Goal: Information Seeking & Learning: Learn about a topic

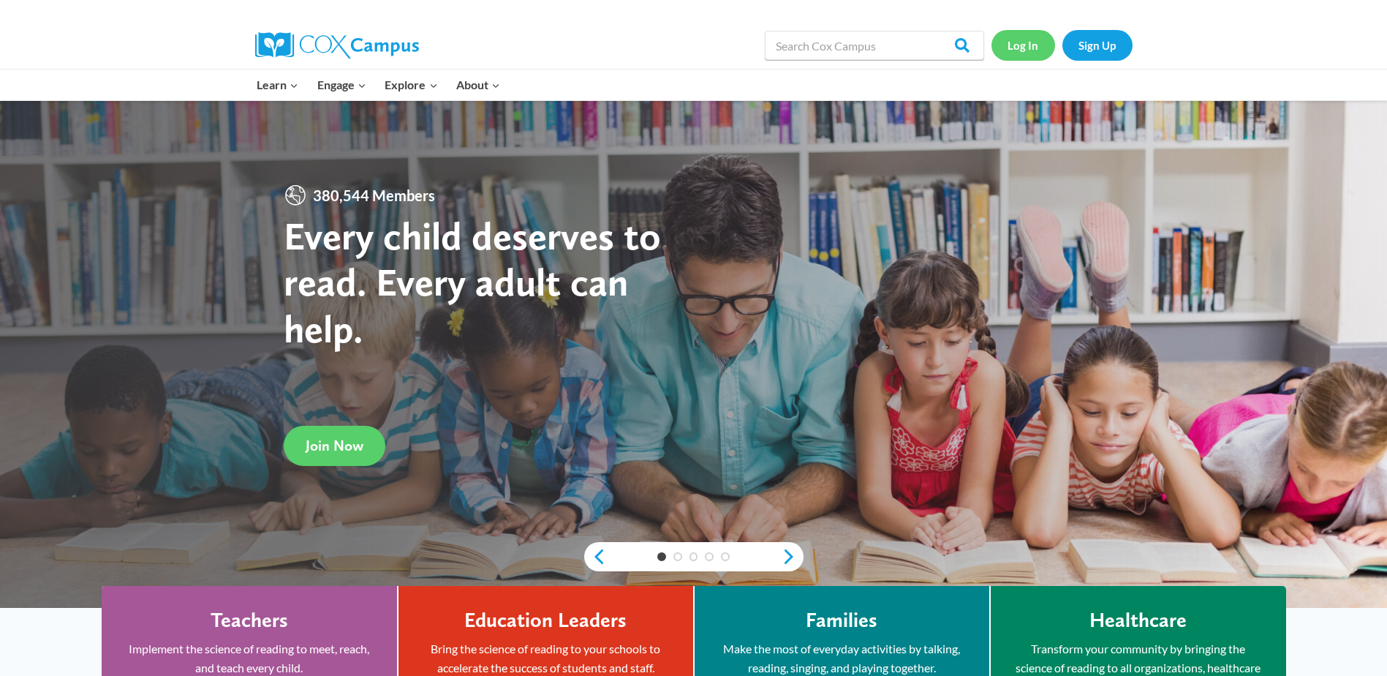
click at [1021, 37] on link "Log In" at bounding box center [1024, 45] width 64 height 30
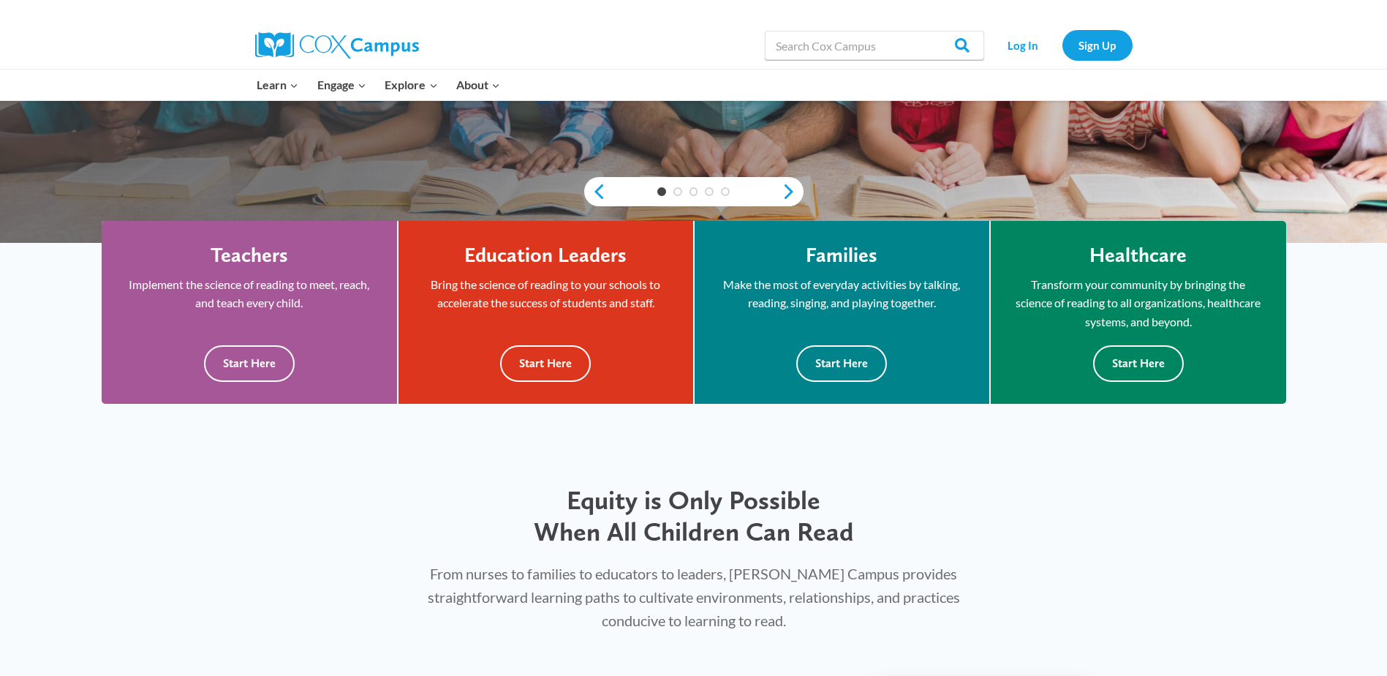
scroll to position [441, 0]
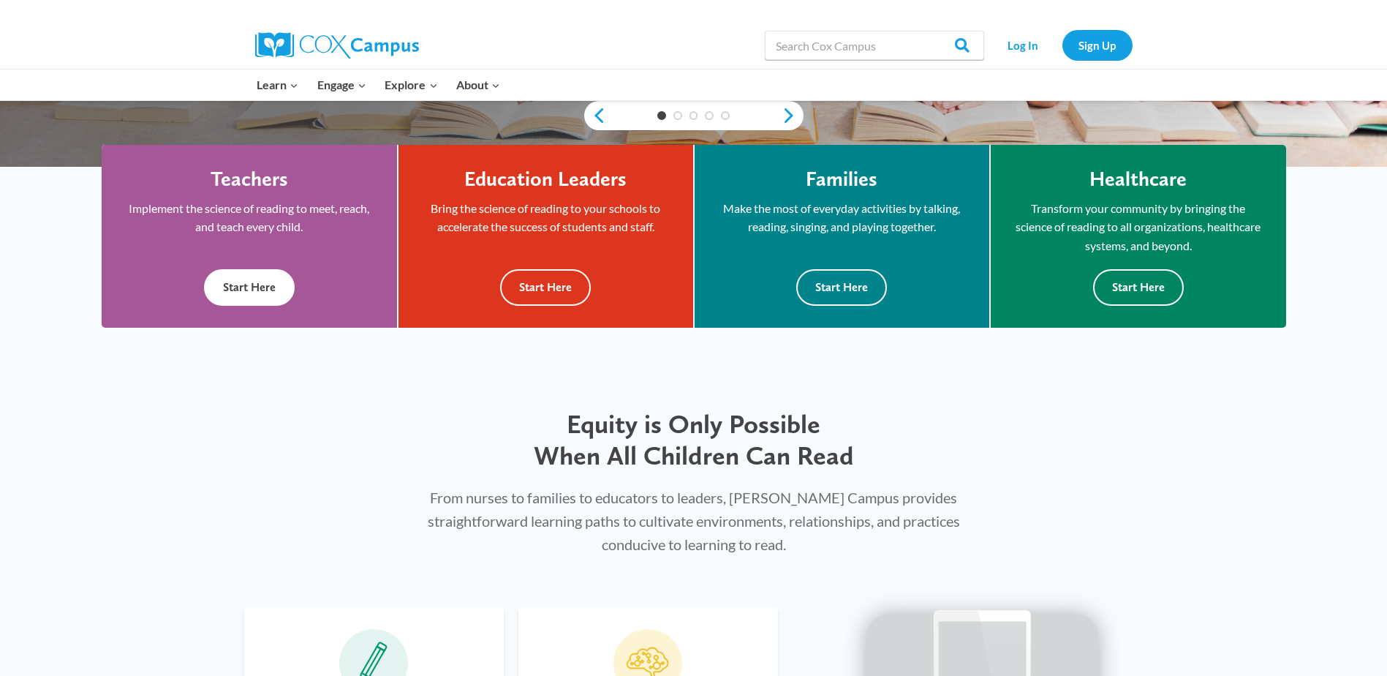
click at [249, 297] on button "Start Here" at bounding box center [249, 287] width 91 height 36
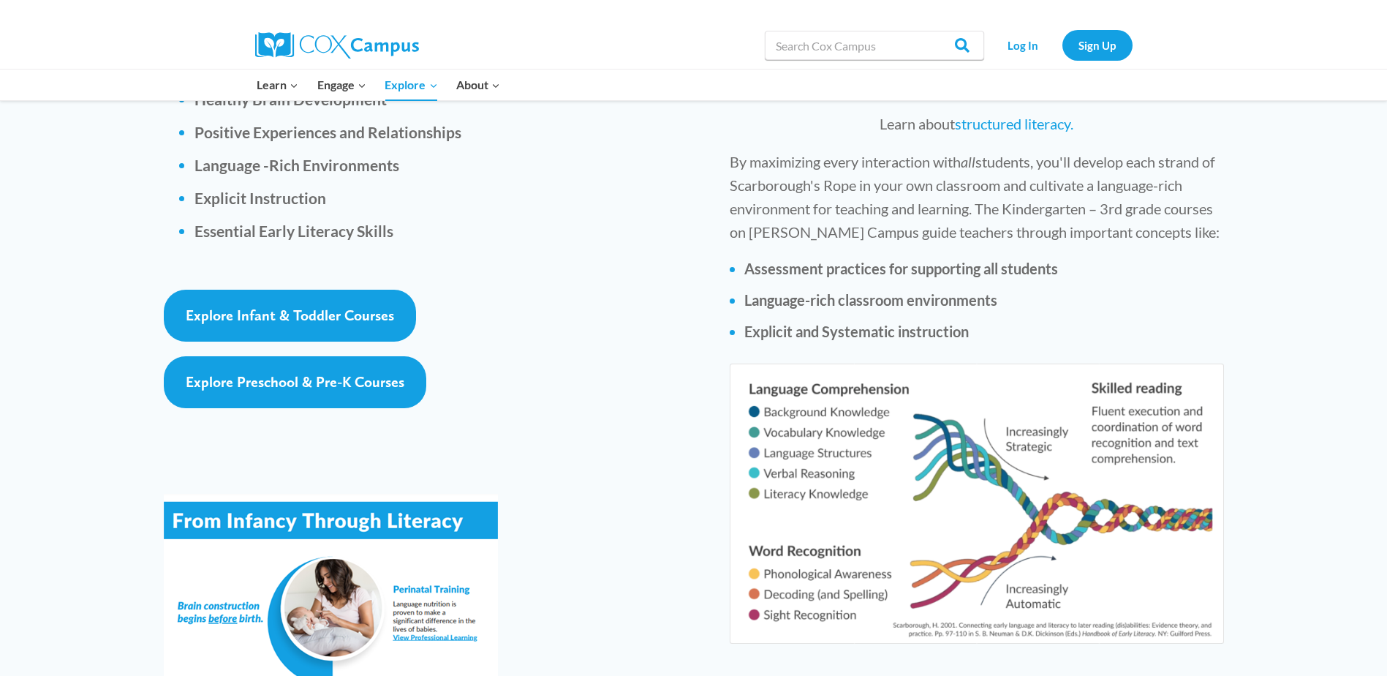
scroll to position [2193, 0]
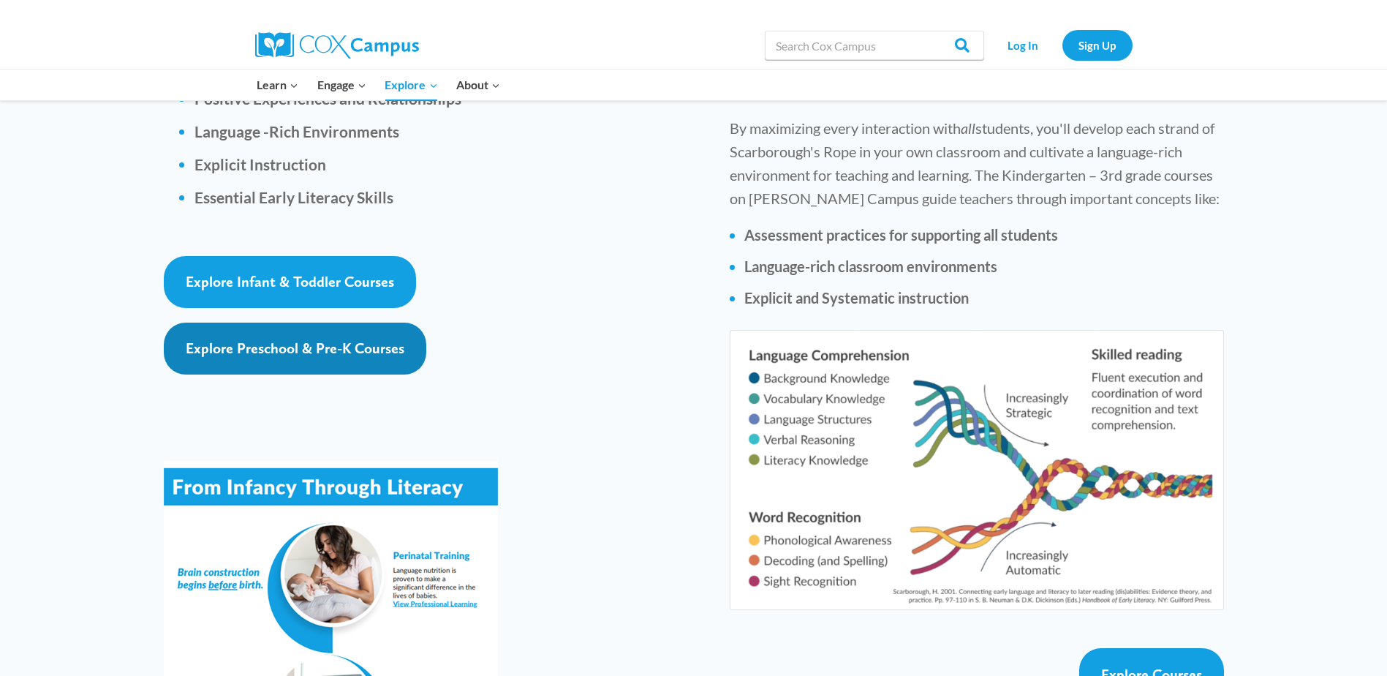
click at [282, 322] on link "Explore Preschool & Pre-K Courses" at bounding box center [295, 348] width 263 height 52
